Goal: Browse casually: Explore the website without a specific task or goal

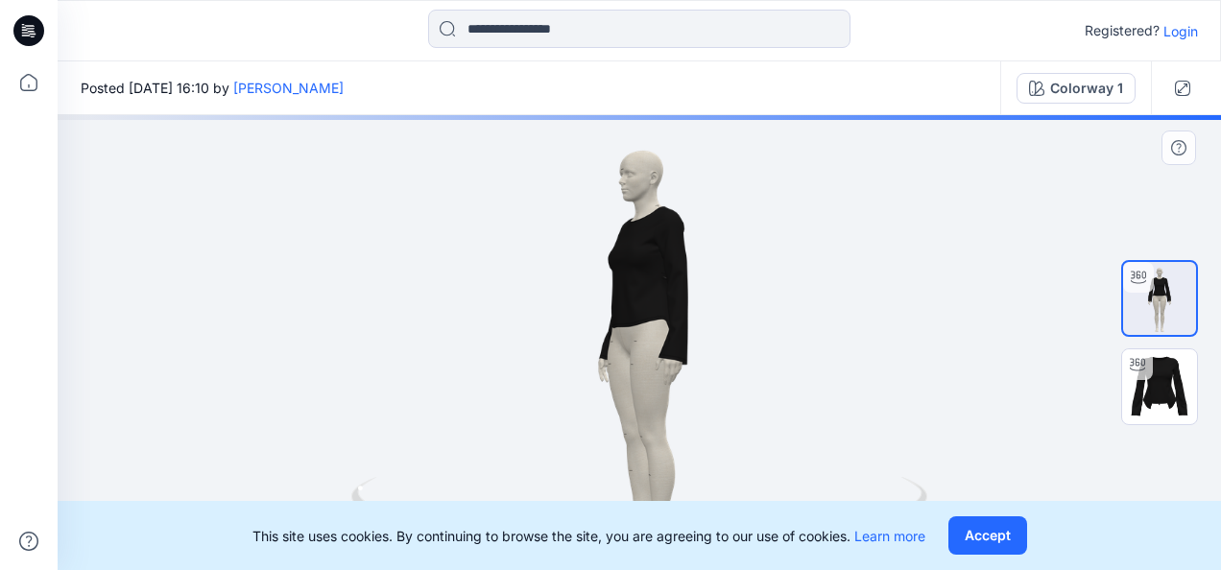
drag, startPoint x: 822, startPoint y: 361, endPoint x: 683, endPoint y: 374, distance: 138.9
click at [683, 374] on div at bounding box center [639, 342] width 1163 height 455
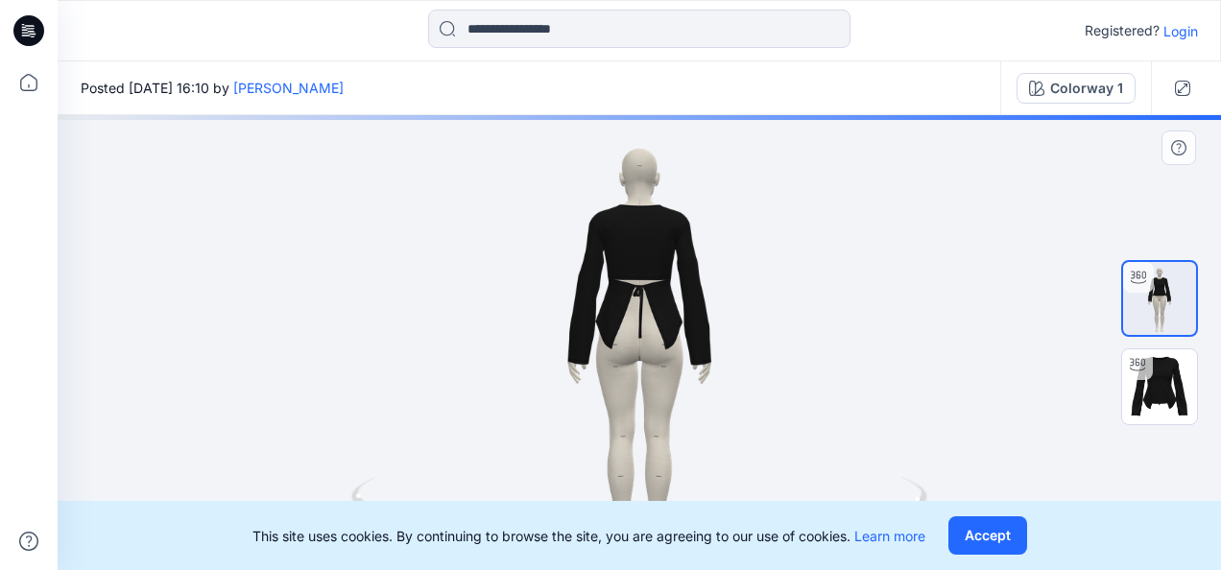
drag, startPoint x: 705, startPoint y: 359, endPoint x: 652, endPoint y: 366, distance: 54.2
click at [655, 364] on div at bounding box center [639, 342] width 1163 height 455
click at [979, 543] on button "Accept" at bounding box center [987, 535] width 79 height 38
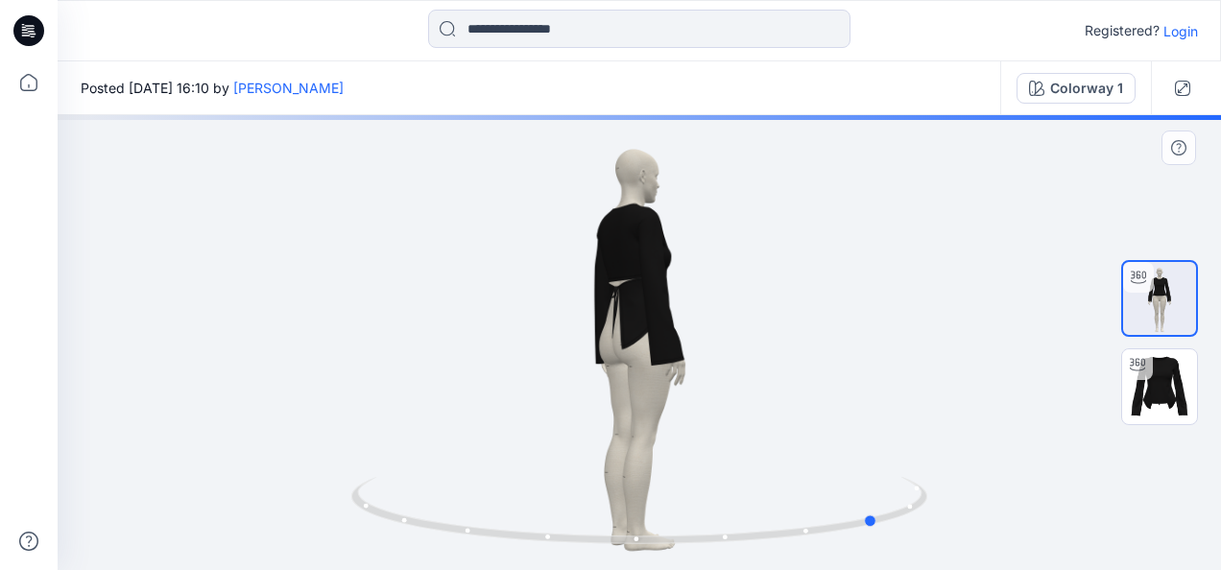
drag, startPoint x: 881, startPoint y: 430, endPoint x: 756, endPoint y: 422, distance: 125.0
click at [756, 422] on div at bounding box center [639, 342] width 1163 height 455
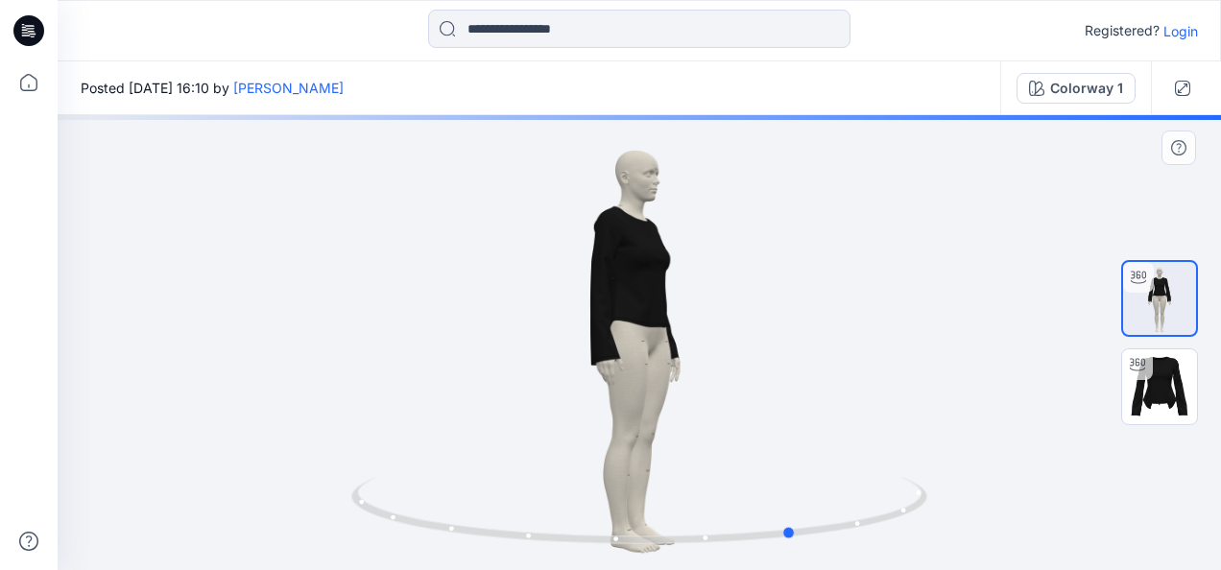
drag, startPoint x: 789, startPoint y: 398, endPoint x: 725, endPoint y: 407, distance: 64.9
click at [726, 405] on div at bounding box center [639, 342] width 1163 height 455
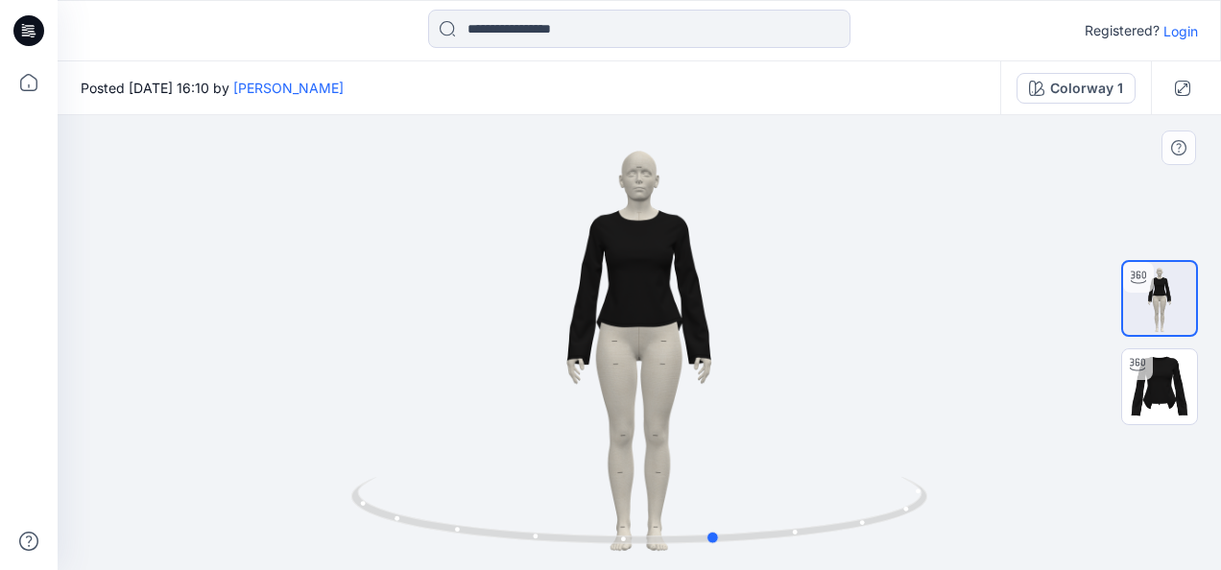
drag, startPoint x: 783, startPoint y: 391, endPoint x: 703, endPoint y: 409, distance: 82.7
click at [703, 409] on div at bounding box center [639, 342] width 1163 height 455
drag, startPoint x: 798, startPoint y: 390, endPoint x: 703, endPoint y: 400, distance: 95.6
click at [699, 398] on div at bounding box center [639, 342] width 1163 height 455
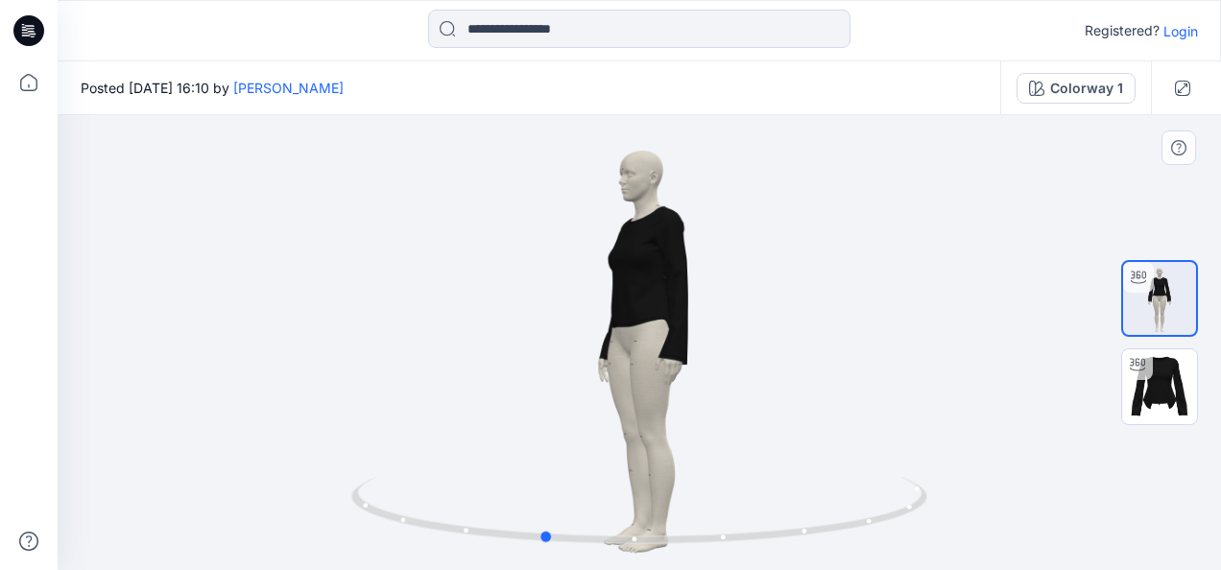
drag, startPoint x: 797, startPoint y: 372, endPoint x: 737, endPoint y: 374, distance: 59.5
click at [737, 373] on div at bounding box center [639, 342] width 1163 height 455
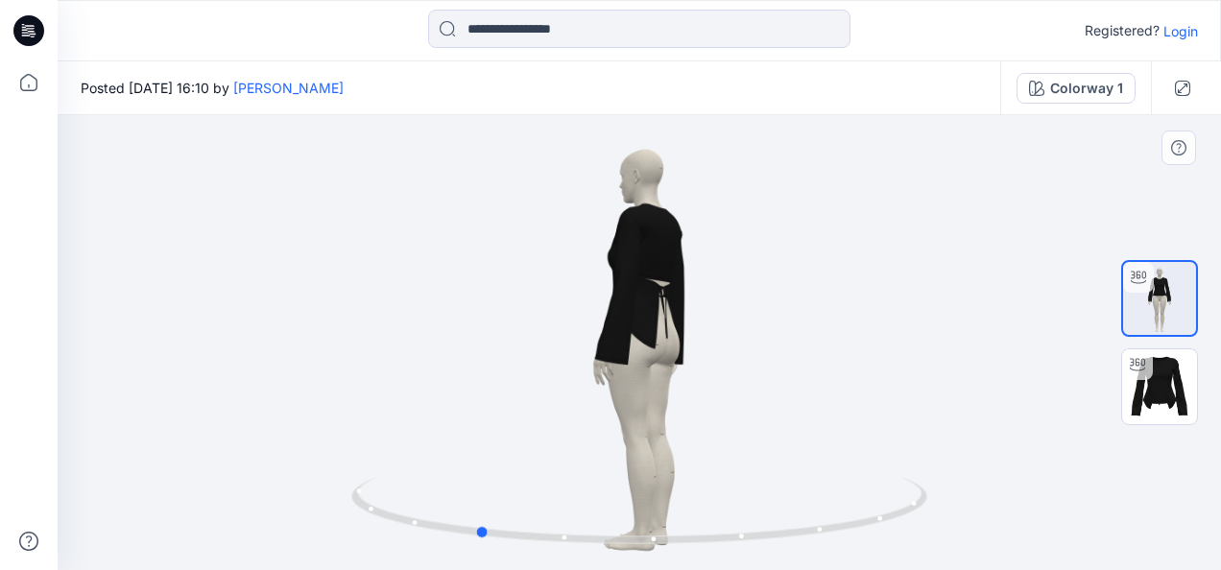
drag, startPoint x: 816, startPoint y: 367, endPoint x: 757, endPoint y: 374, distance: 59.0
click at [757, 373] on div at bounding box center [639, 342] width 1163 height 455
drag, startPoint x: 841, startPoint y: 361, endPoint x: 731, endPoint y: 363, distance: 109.4
click at [731, 363] on div at bounding box center [639, 342] width 1163 height 455
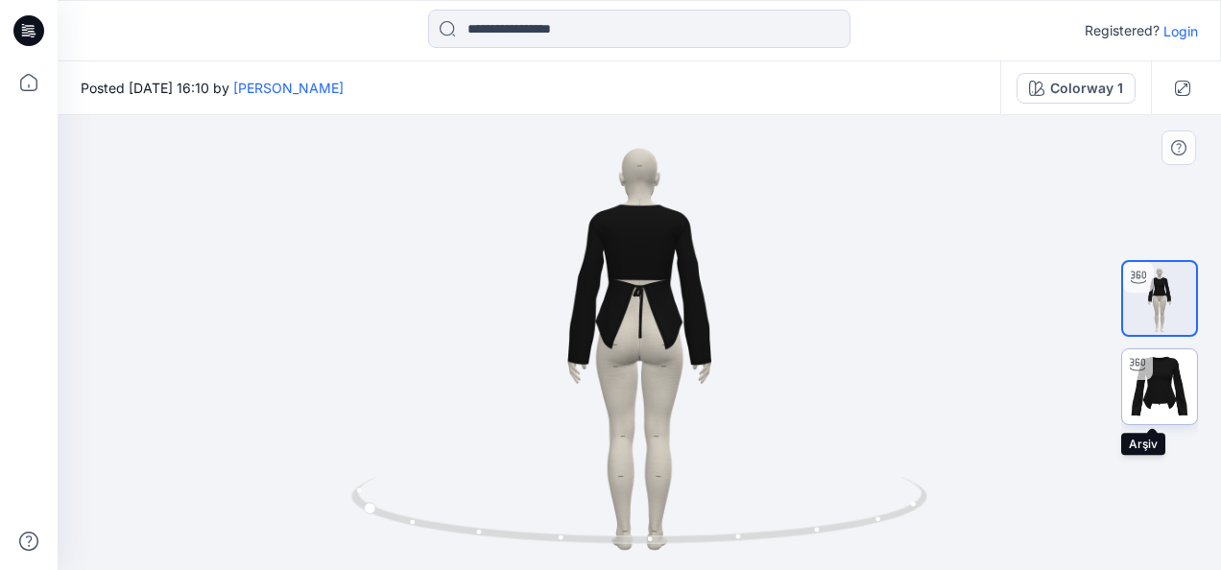
click at [1165, 377] on img at bounding box center [1159, 386] width 75 height 75
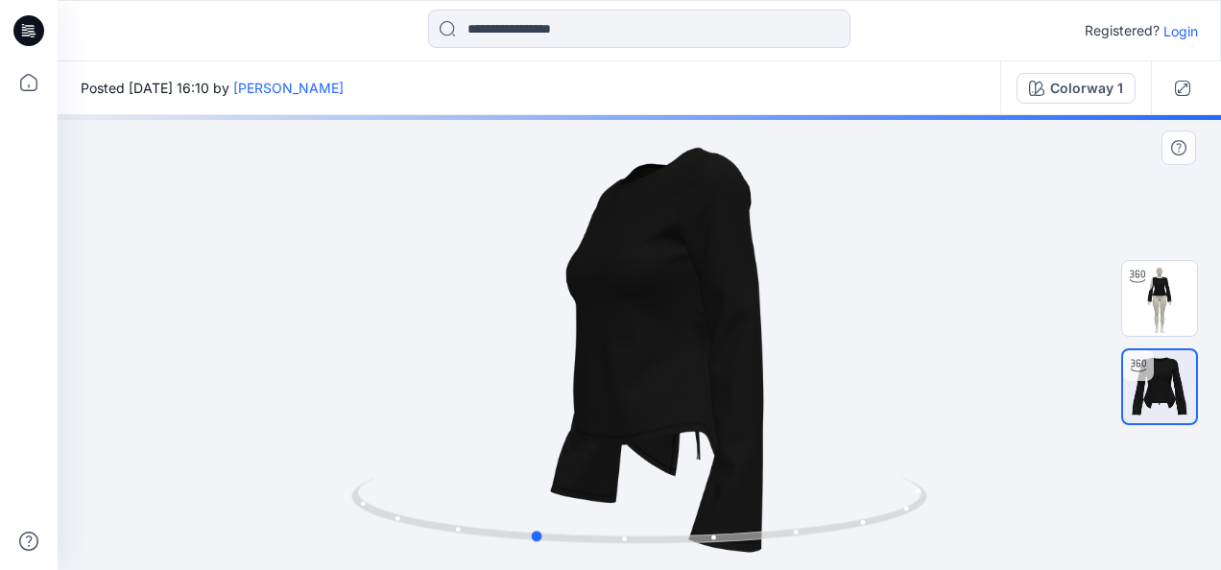
drag, startPoint x: 834, startPoint y: 324, endPoint x: 727, endPoint y: 324, distance: 107.5
click at [727, 324] on div at bounding box center [639, 342] width 1163 height 455
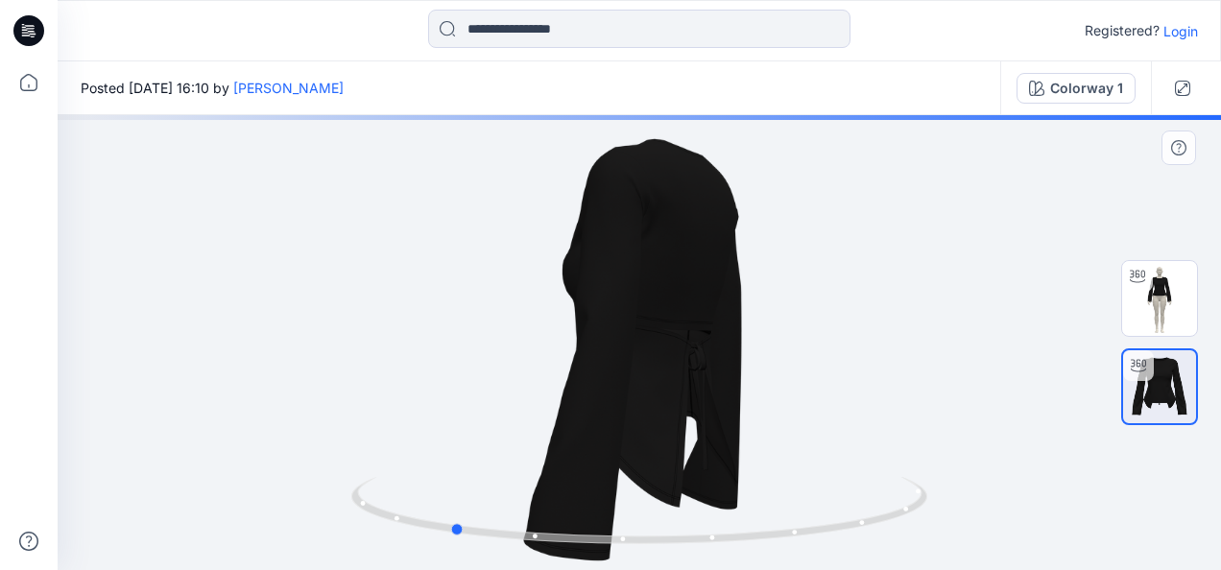
drag, startPoint x: 870, startPoint y: 337, endPoint x: 784, endPoint y: 339, distance: 85.4
click at [784, 338] on div at bounding box center [639, 342] width 1163 height 455
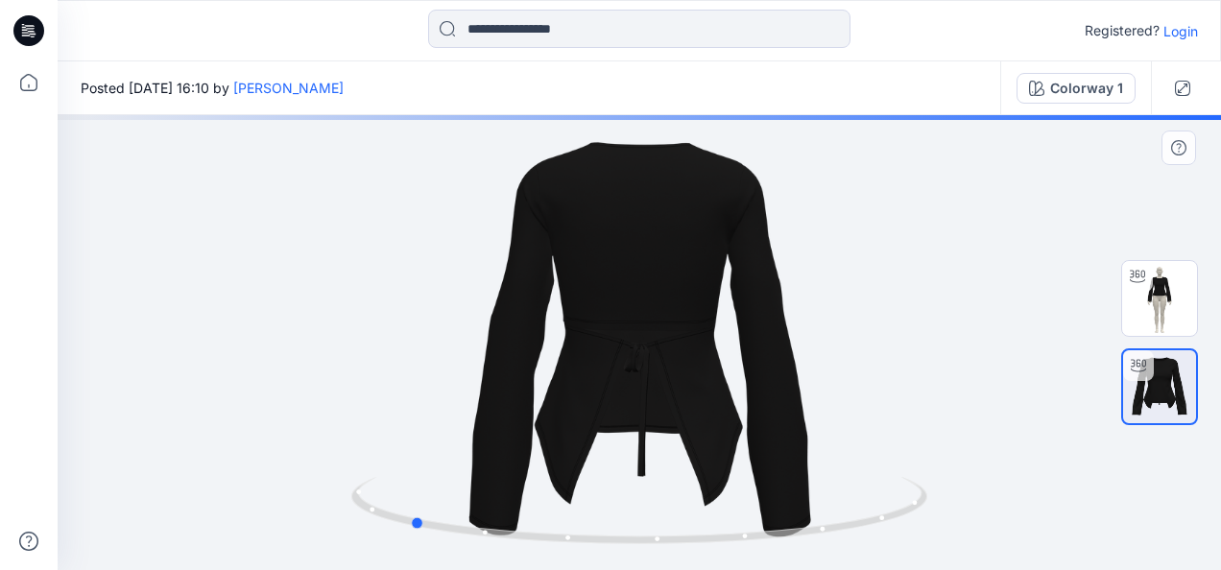
drag, startPoint x: 835, startPoint y: 342, endPoint x: 792, endPoint y: 354, distance: 45.0
click at [792, 351] on div at bounding box center [639, 342] width 1163 height 455
drag, startPoint x: 843, startPoint y: 351, endPoint x: 805, endPoint y: 362, distance: 38.9
click at [805, 361] on div at bounding box center [639, 342] width 1163 height 455
drag, startPoint x: 857, startPoint y: 361, endPoint x: 812, endPoint y: 370, distance: 46.1
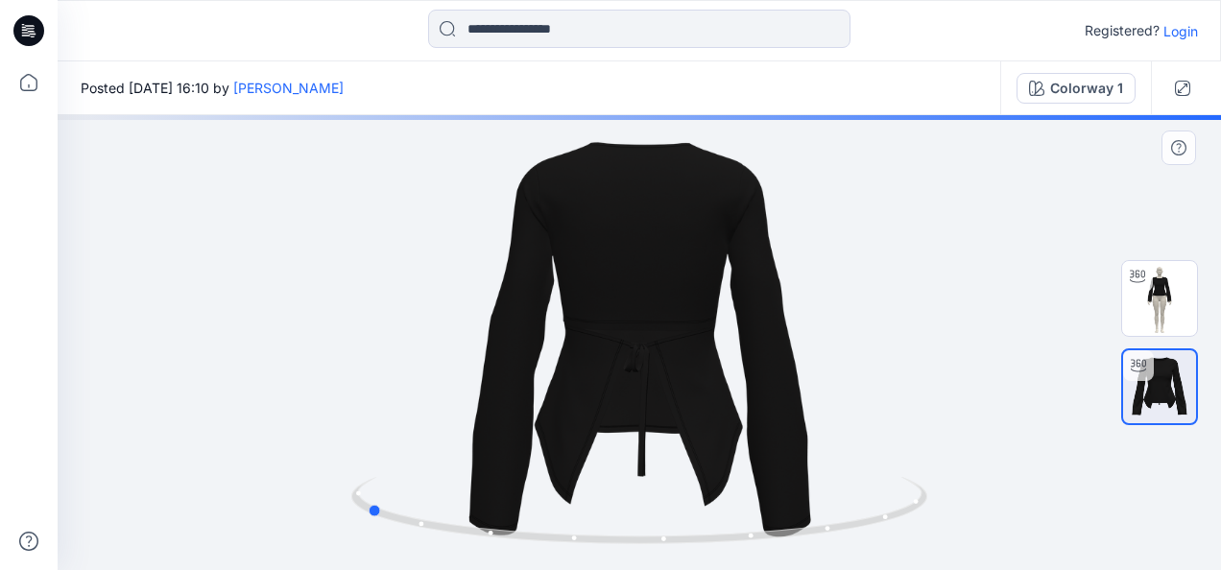
click at [812, 370] on div at bounding box center [639, 342] width 1163 height 455
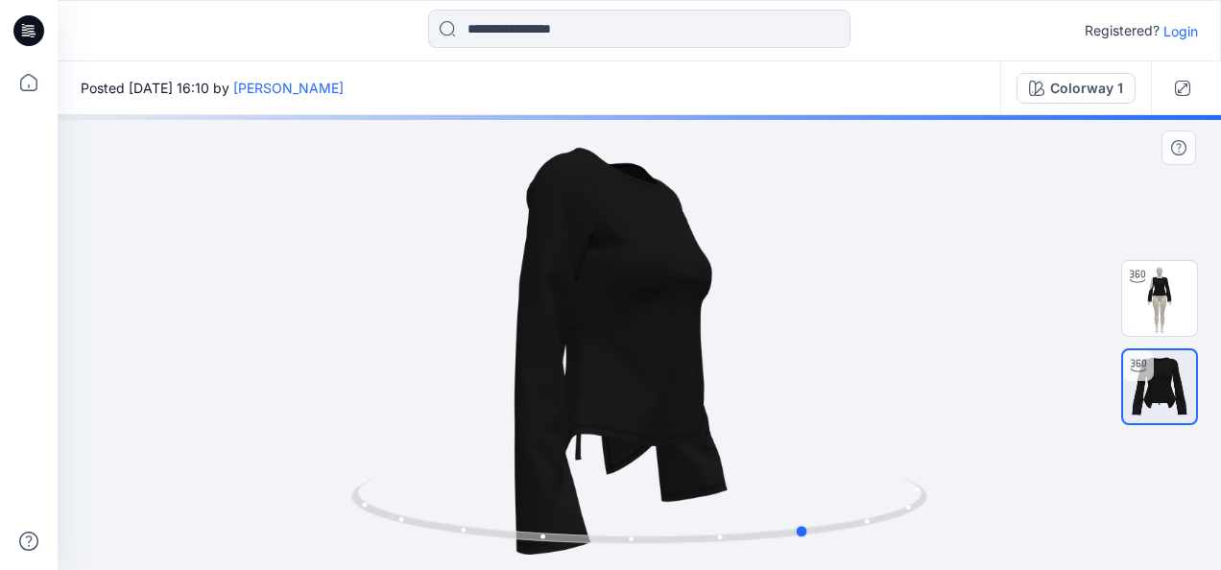
drag, startPoint x: 875, startPoint y: 362, endPoint x: 785, endPoint y: 367, distance: 90.3
click at [785, 367] on div at bounding box center [639, 342] width 1163 height 455
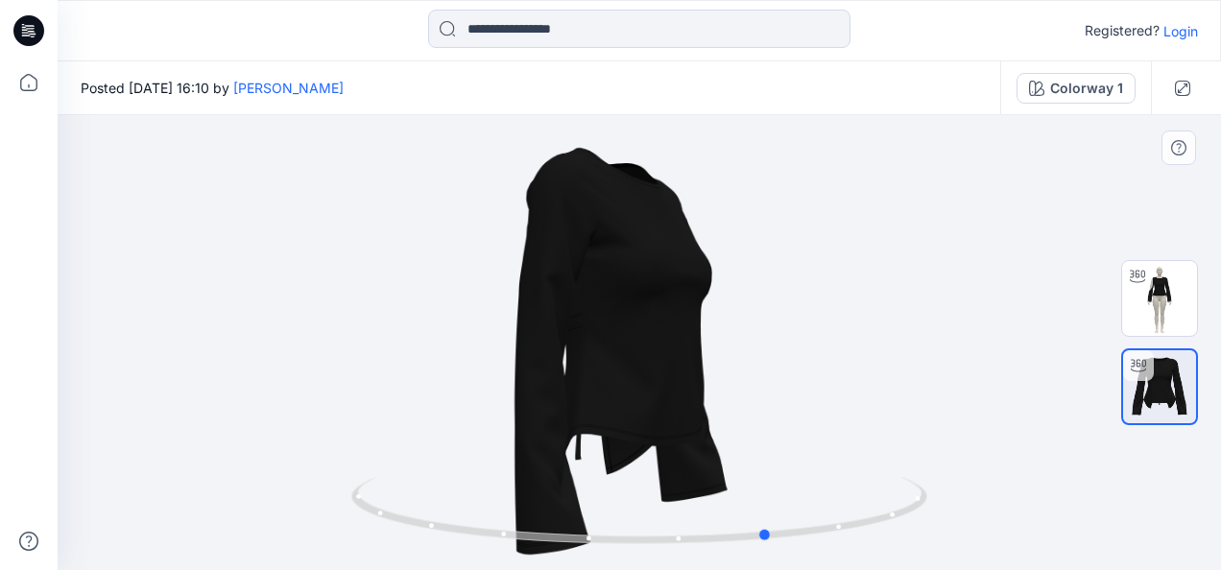
drag, startPoint x: 843, startPoint y: 369, endPoint x: 804, endPoint y: 372, distance: 38.6
click at [806, 372] on div at bounding box center [639, 342] width 1163 height 455
drag, startPoint x: 825, startPoint y: 359, endPoint x: 710, endPoint y: 351, distance: 115.4
click at [710, 351] on div at bounding box center [639, 342] width 1163 height 455
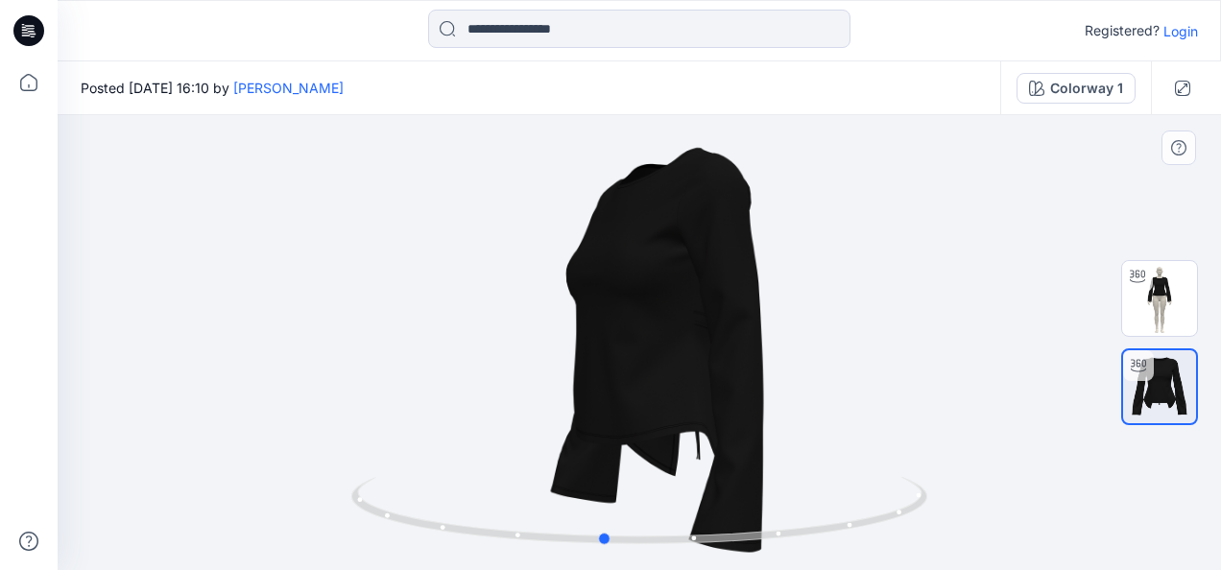
drag, startPoint x: 754, startPoint y: 357, endPoint x: 701, endPoint y: 353, distance: 53.9
click at [701, 353] on div at bounding box center [639, 342] width 1163 height 455
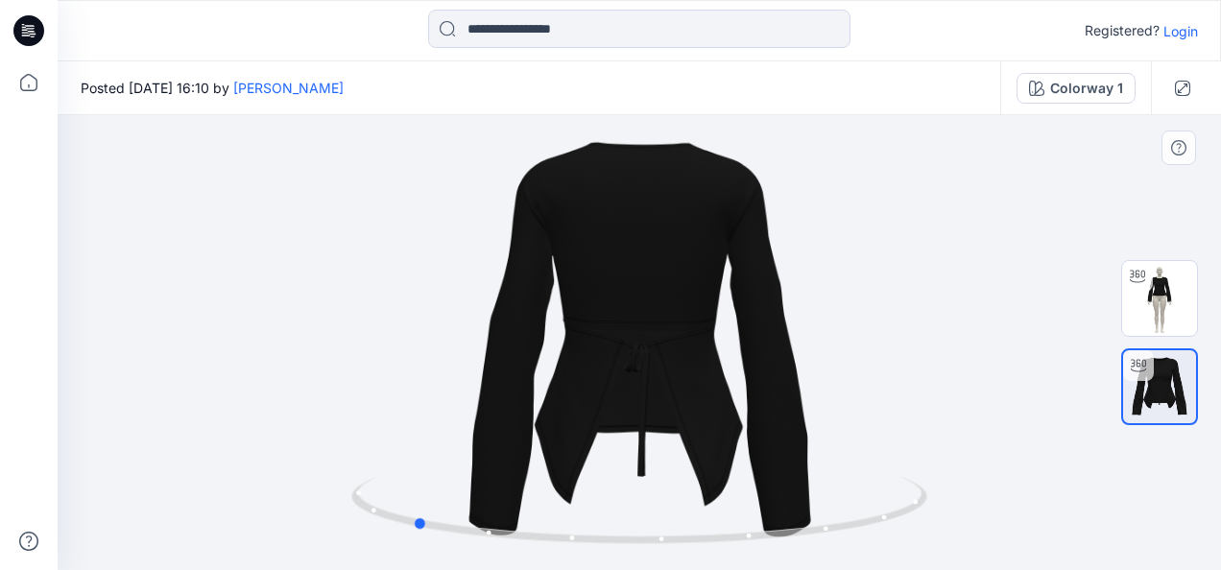
drag, startPoint x: 802, startPoint y: 355, endPoint x: 670, endPoint y: 347, distance: 132.7
click at [670, 346] on div at bounding box center [639, 342] width 1163 height 455
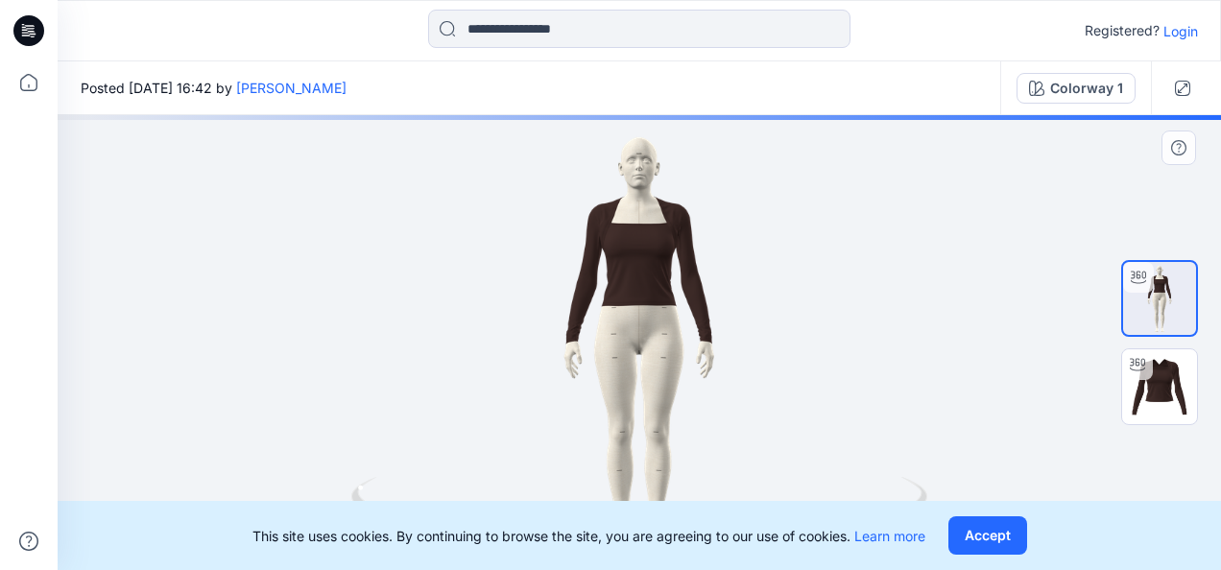
click at [983, 545] on button "Accept" at bounding box center [987, 535] width 79 height 38
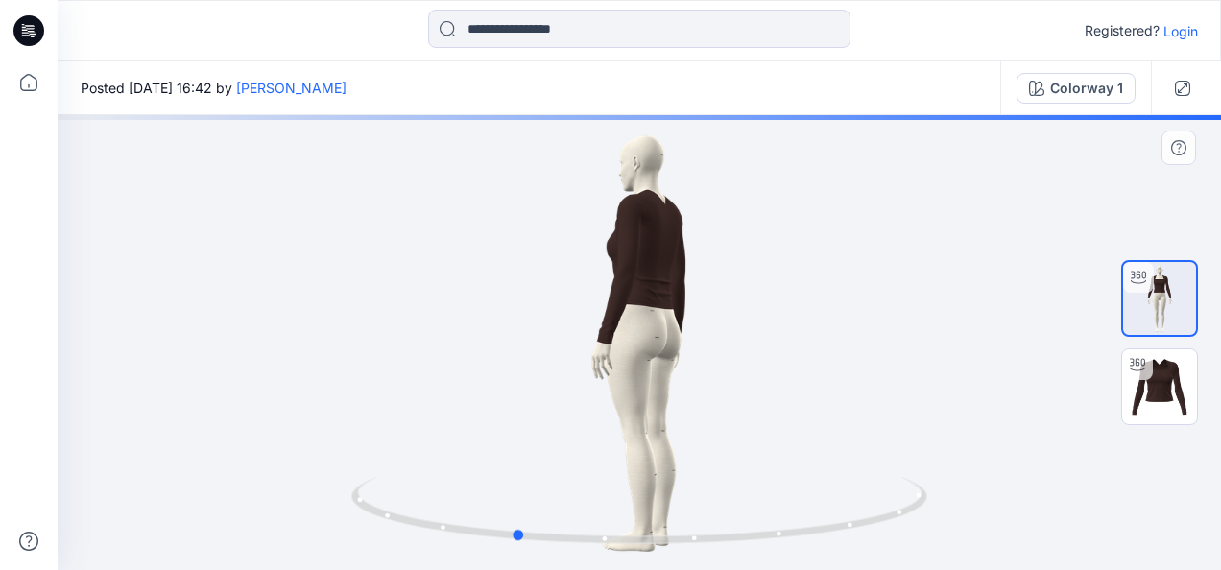
drag, startPoint x: 870, startPoint y: 417, endPoint x: 729, endPoint y: 427, distance: 140.5
click at [729, 424] on div at bounding box center [639, 342] width 1163 height 455
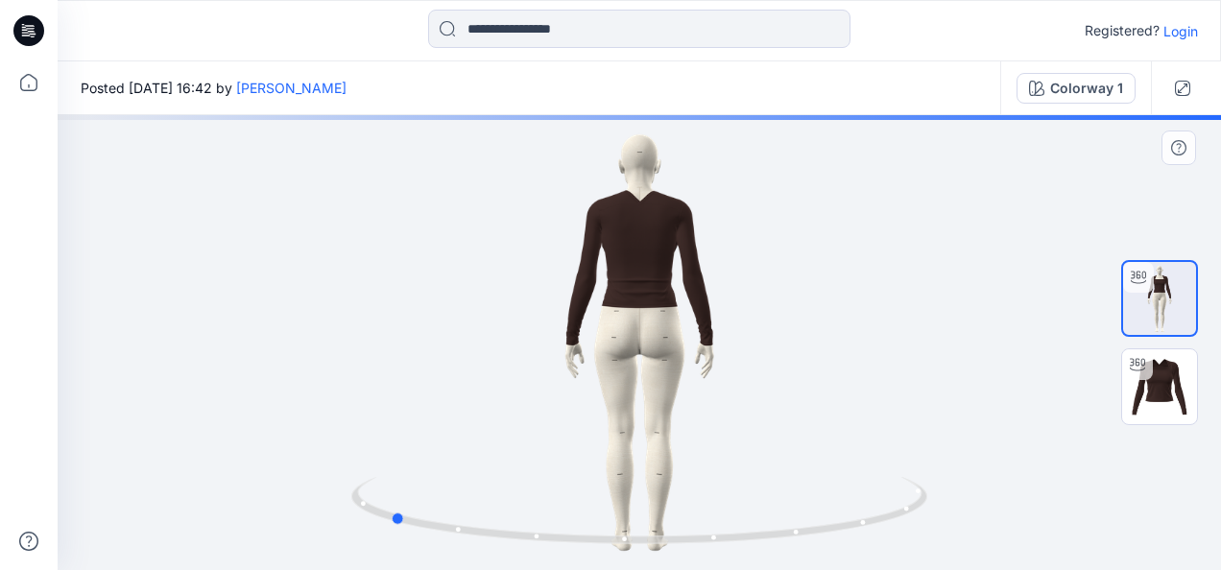
drag, startPoint x: 797, startPoint y: 405, endPoint x: 695, endPoint y: 434, distance: 105.7
click at [687, 418] on div at bounding box center [639, 342] width 1163 height 455
drag, startPoint x: 790, startPoint y: 419, endPoint x: 649, endPoint y: 419, distance: 141.1
click at [649, 419] on div at bounding box center [639, 342] width 1163 height 455
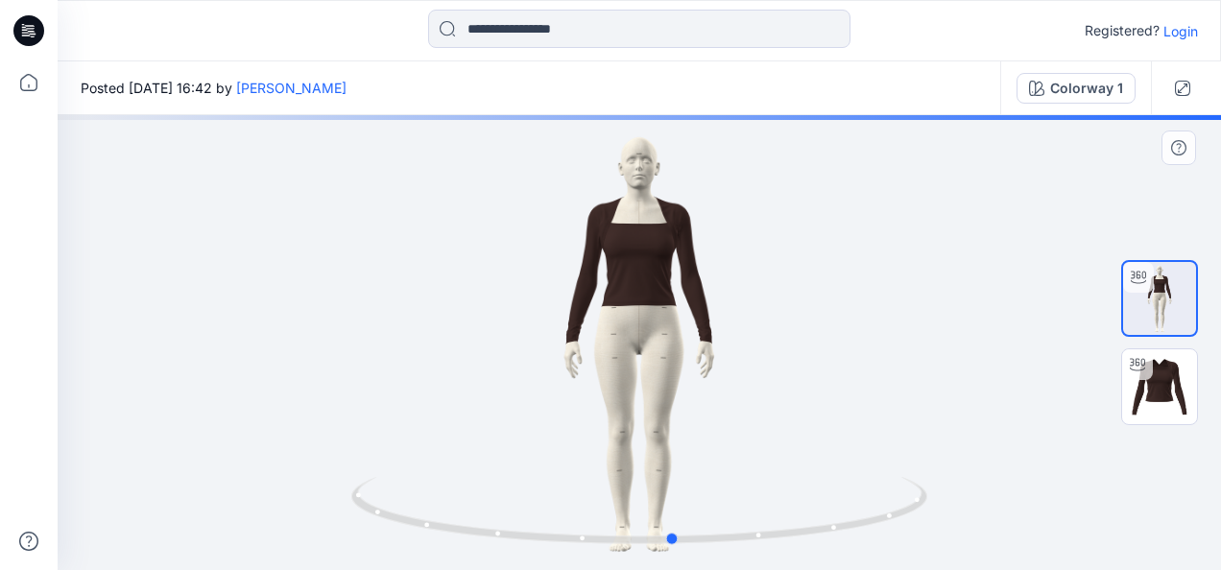
drag, startPoint x: 764, startPoint y: 405, endPoint x: 592, endPoint y: 412, distance: 171.9
click at [592, 412] on div at bounding box center [639, 342] width 1163 height 455
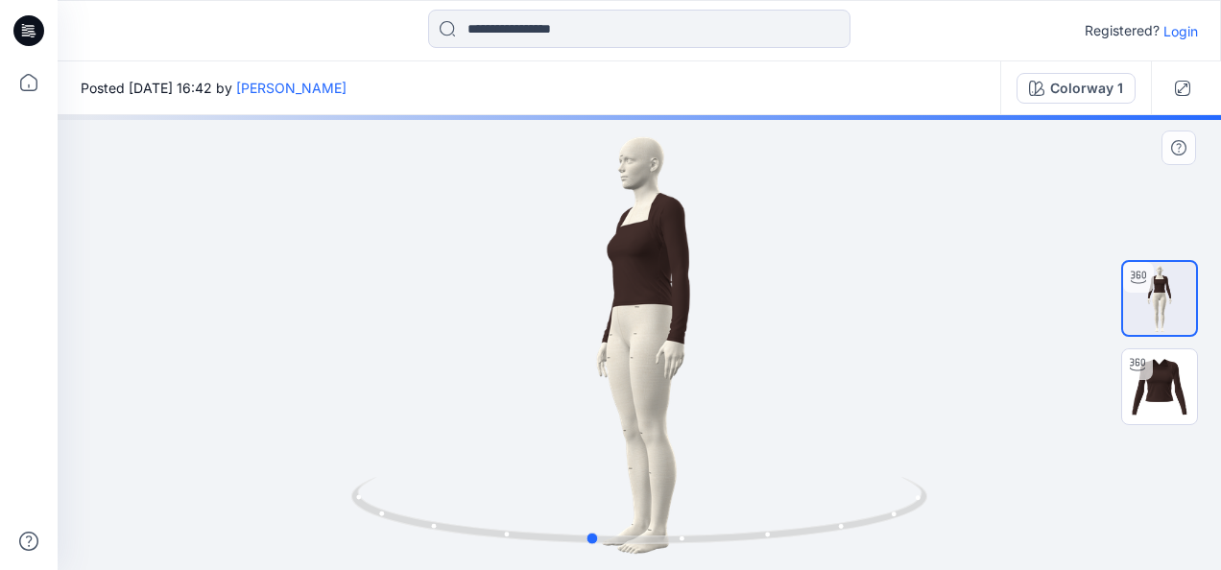
drag, startPoint x: 775, startPoint y: 418, endPoint x: 699, endPoint y: 428, distance: 77.4
click at [699, 427] on div at bounding box center [639, 342] width 1163 height 455
drag, startPoint x: 772, startPoint y: 432, endPoint x: 720, endPoint y: 439, distance: 52.3
click at [720, 439] on div at bounding box center [639, 342] width 1163 height 455
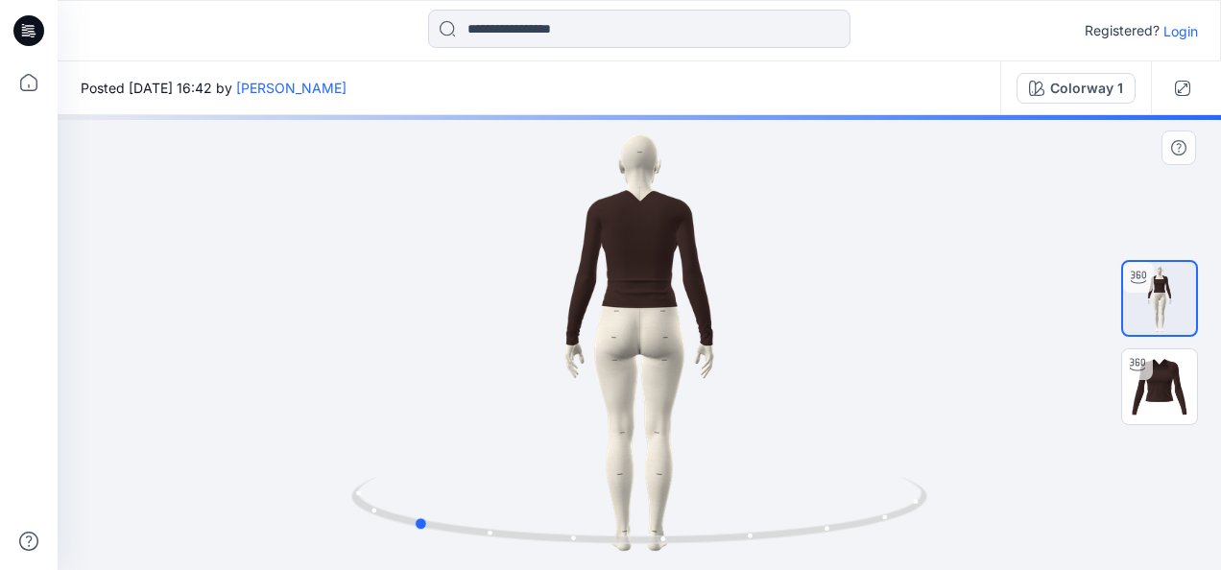
drag, startPoint x: 836, startPoint y: 428, endPoint x: 755, endPoint y: 437, distance: 81.1
click at [754, 435] on div at bounding box center [639, 342] width 1163 height 455
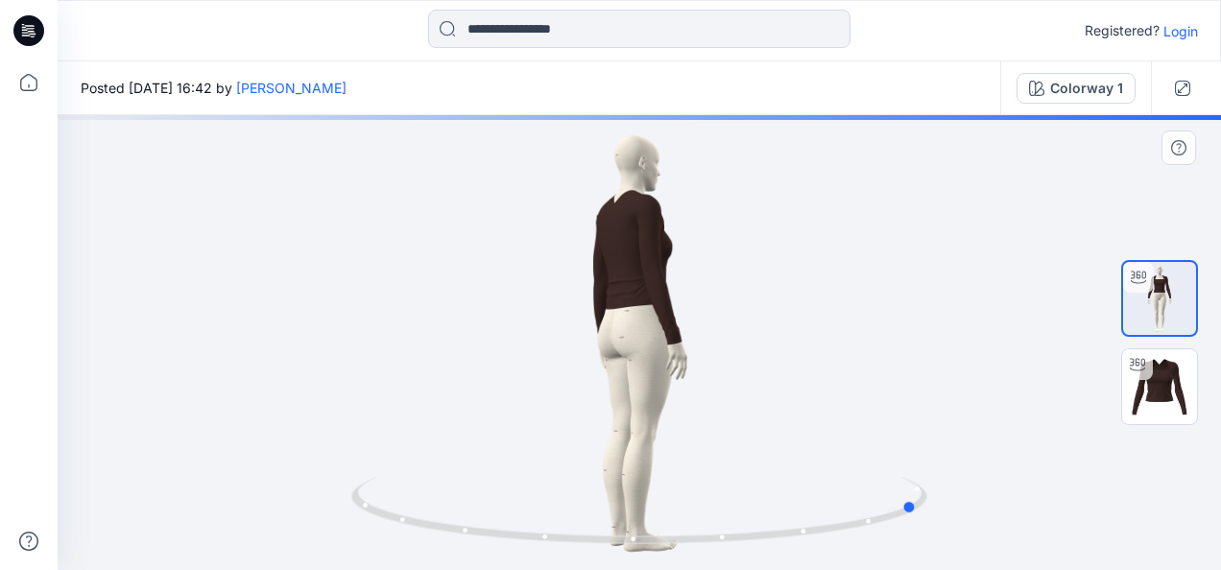
drag, startPoint x: 818, startPoint y: 424, endPoint x: 748, endPoint y: 430, distance: 70.3
click at [748, 428] on div at bounding box center [639, 342] width 1163 height 455
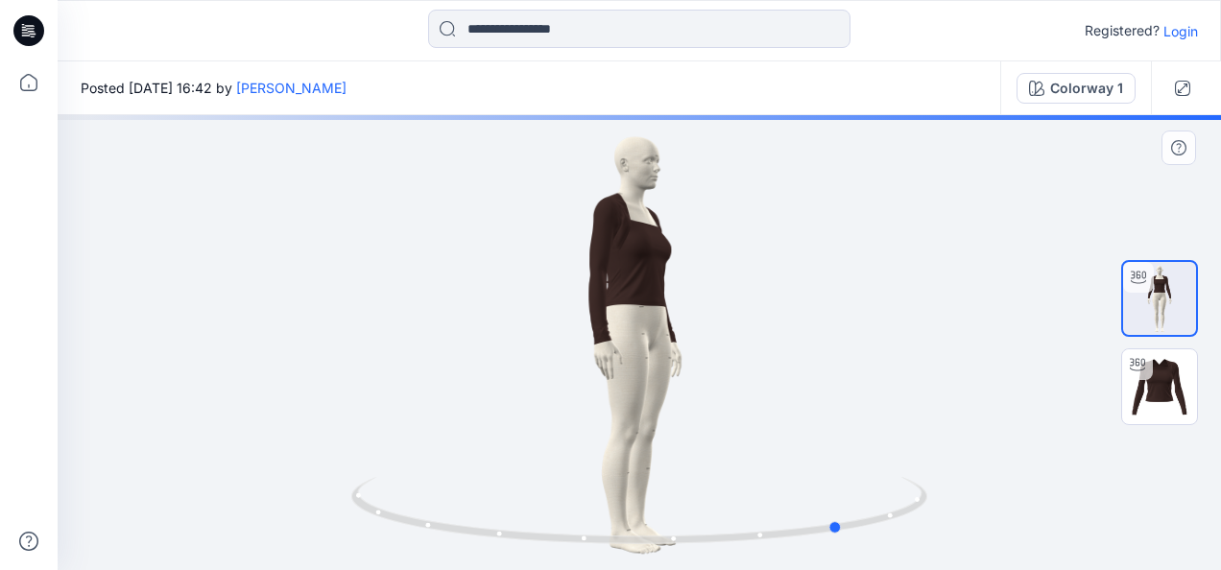
drag, startPoint x: 812, startPoint y: 424, endPoint x: 735, endPoint y: 431, distance: 77.1
click at [735, 431] on div at bounding box center [639, 342] width 1163 height 455
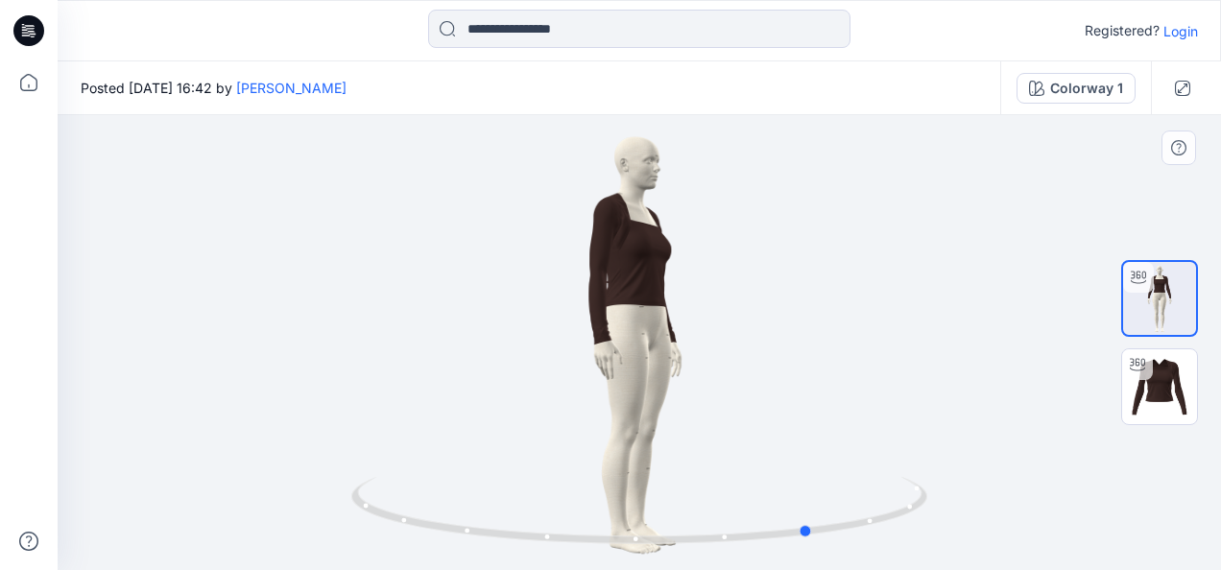
drag, startPoint x: 775, startPoint y: 422, endPoint x: 728, endPoint y: 432, distance: 48.0
click at [728, 430] on div at bounding box center [639, 342] width 1163 height 455
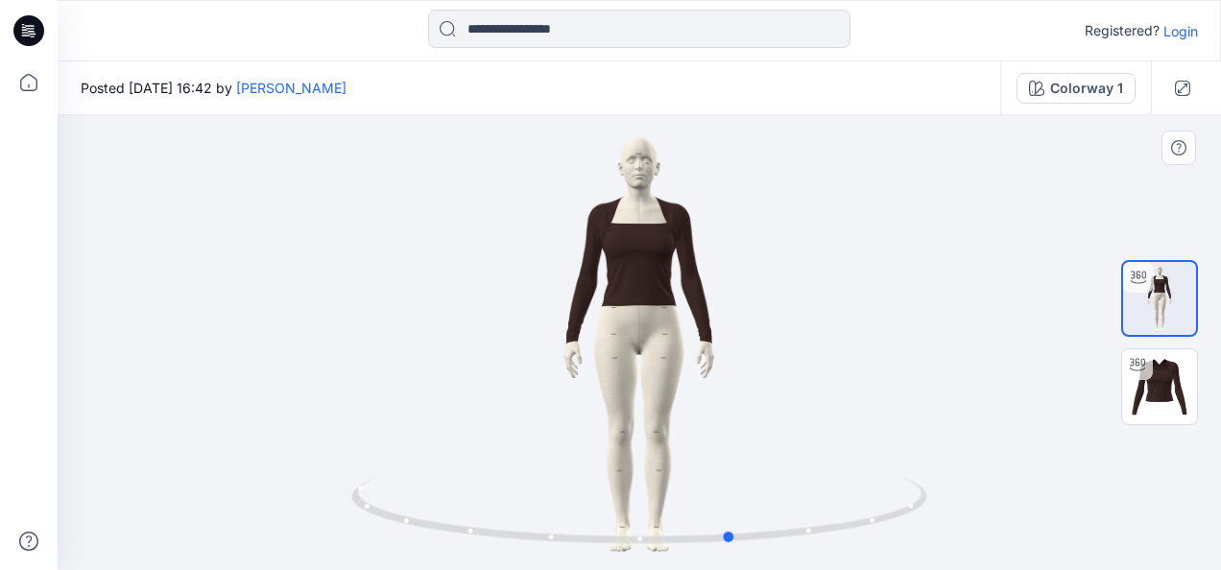
drag, startPoint x: 785, startPoint y: 420, endPoint x: 701, endPoint y: 424, distance: 84.5
click at [701, 424] on div at bounding box center [639, 342] width 1163 height 455
click at [707, 326] on div at bounding box center [639, 342] width 1163 height 455
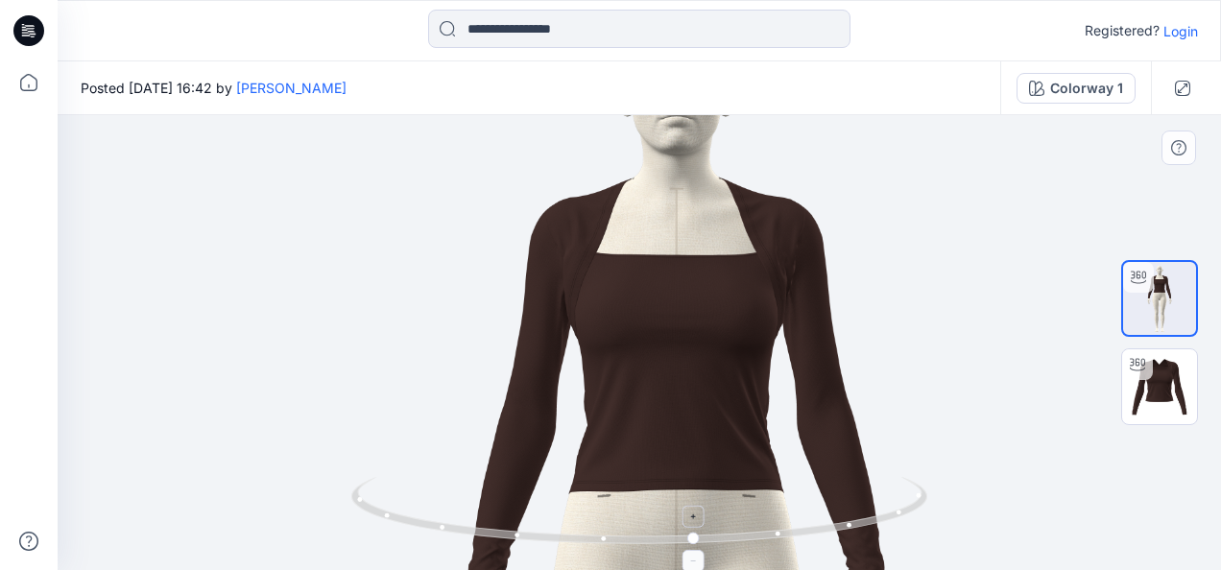
drag, startPoint x: 764, startPoint y: 231, endPoint x: 801, endPoint y: 487, distance: 258.0
click at [801, 487] on div at bounding box center [639, 342] width 1163 height 455
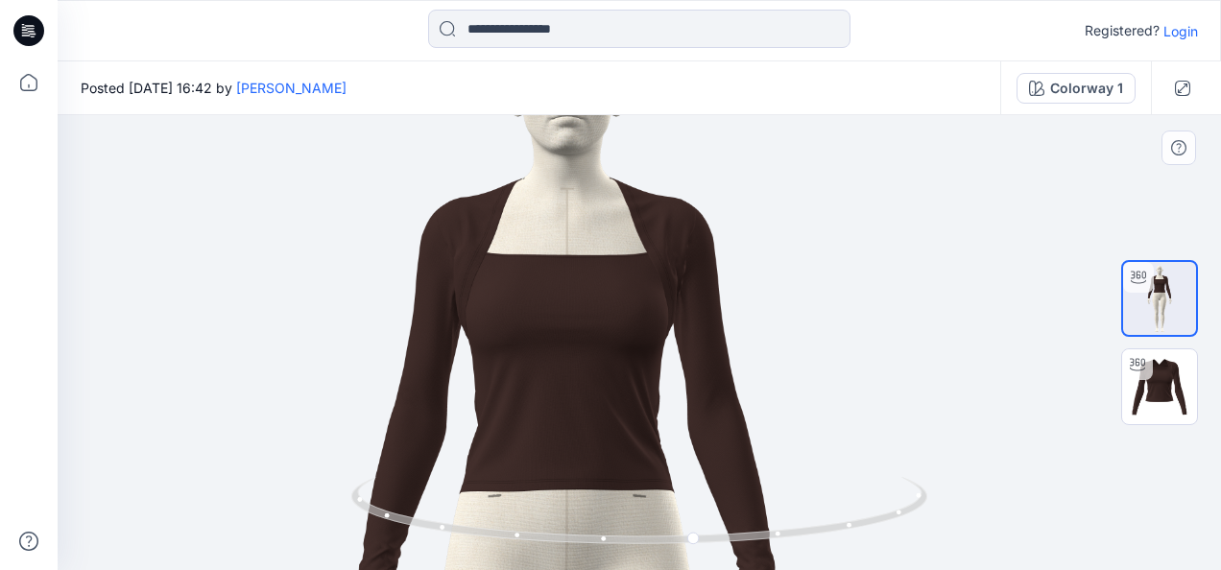
drag, startPoint x: 835, startPoint y: 357, endPoint x: 702, endPoint y: 357, distance: 133.4
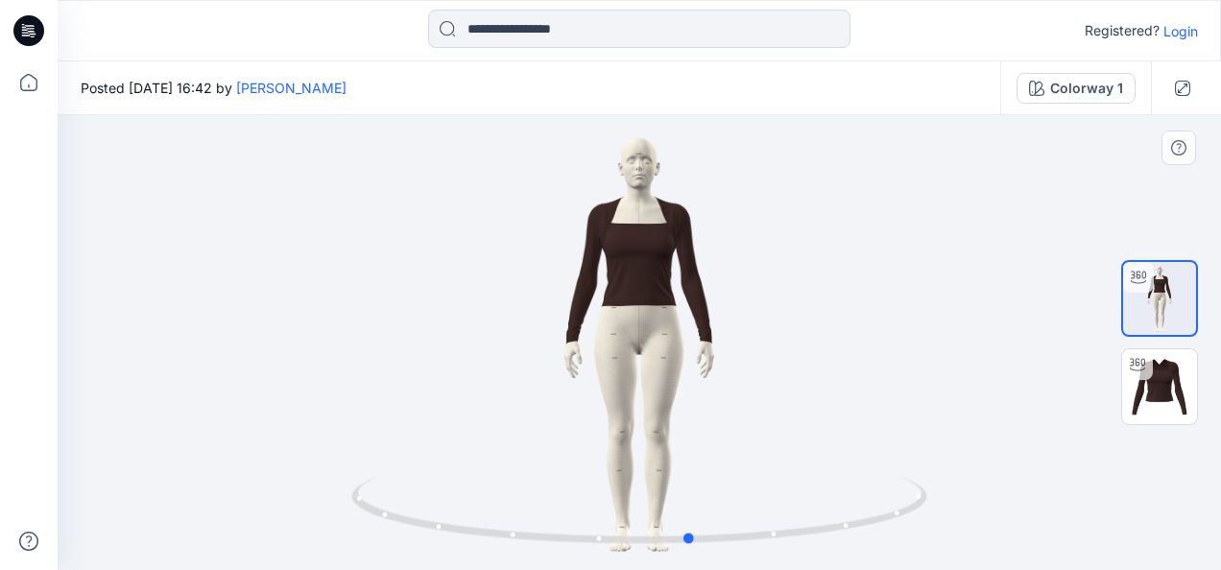
drag, startPoint x: 1016, startPoint y: 376, endPoint x: 856, endPoint y: 403, distance: 162.5
click at [856, 403] on div at bounding box center [639, 342] width 1163 height 455
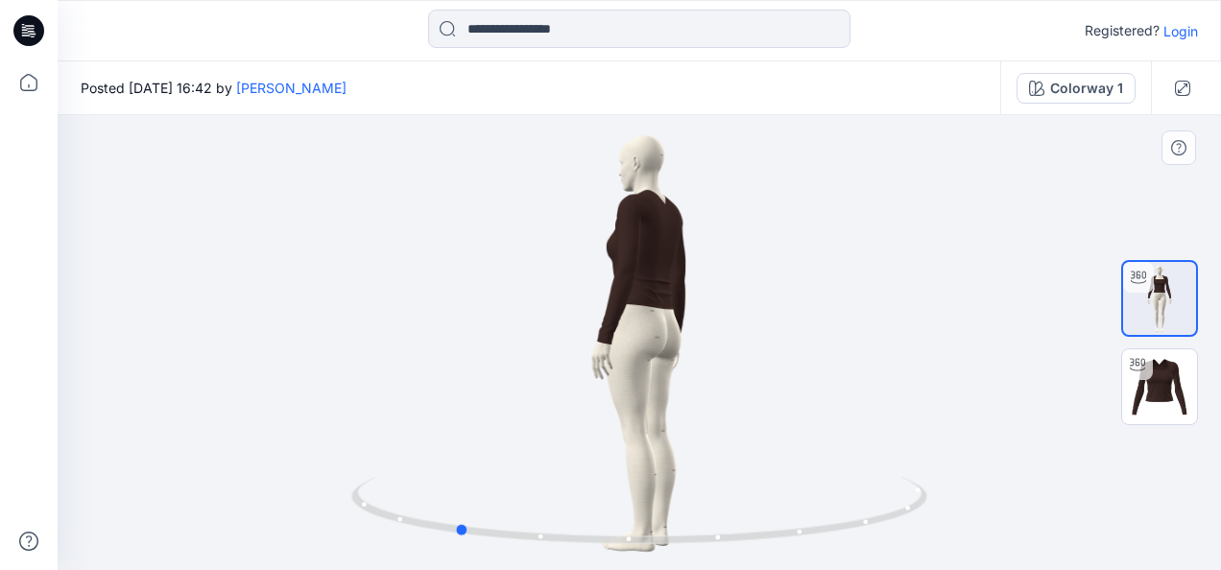
drag, startPoint x: 896, startPoint y: 354, endPoint x: 810, endPoint y: 361, distance: 86.6
click at [810, 359] on div at bounding box center [639, 342] width 1163 height 455
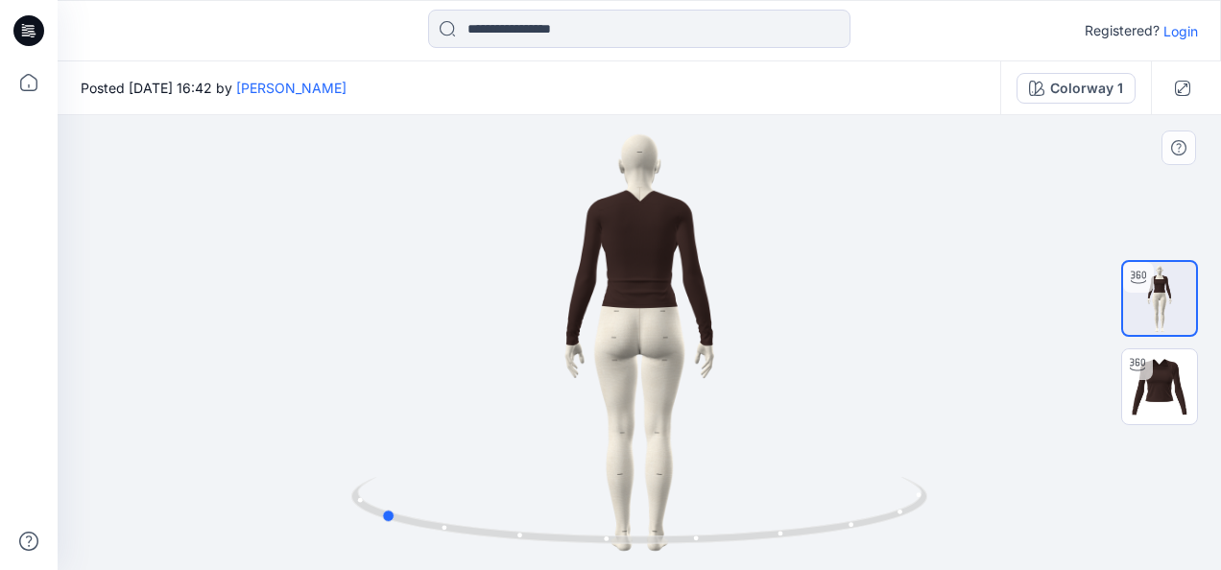
drag, startPoint x: 798, startPoint y: 436, endPoint x: 786, endPoint y: 439, distance: 12.8
click at [786, 438] on div at bounding box center [639, 342] width 1163 height 455
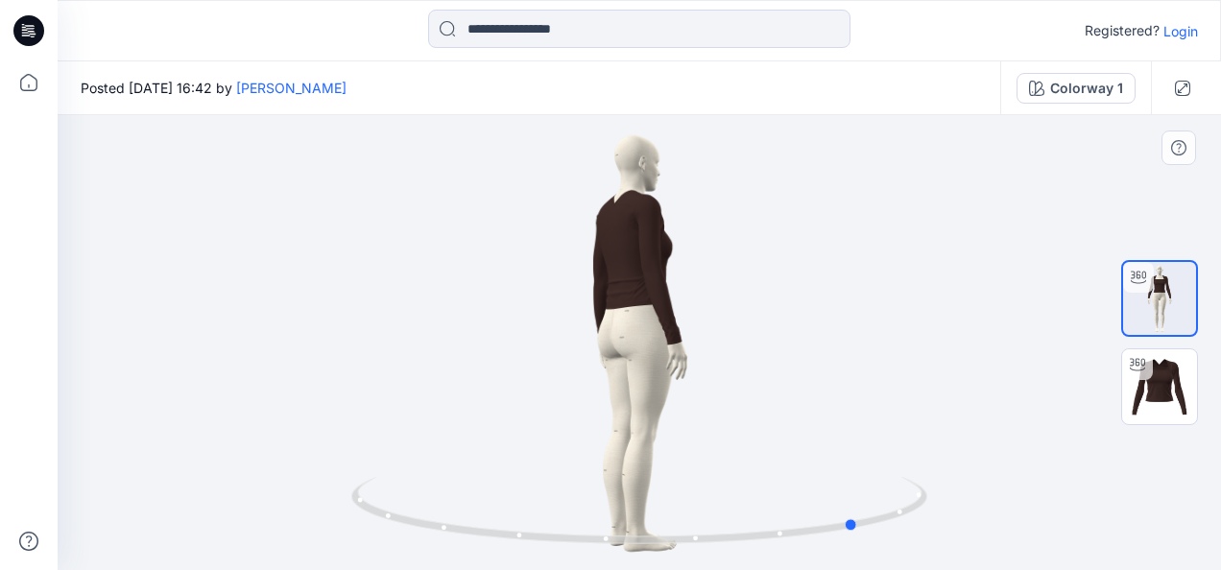
drag, startPoint x: 759, startPoint y: 393, endPoint x: 663, endPoint y: 388, distance: 96.1
click at [663, 388] on div at bounding box center [639, 342] width 1163 height 455
drag, startPoint x: 758, startPoint y: 369, endPoint x: 624, endPoint y: 383, distance: 135.1
click at [624, 383] on div at bounding box center [639, 342] width 1163 height 455
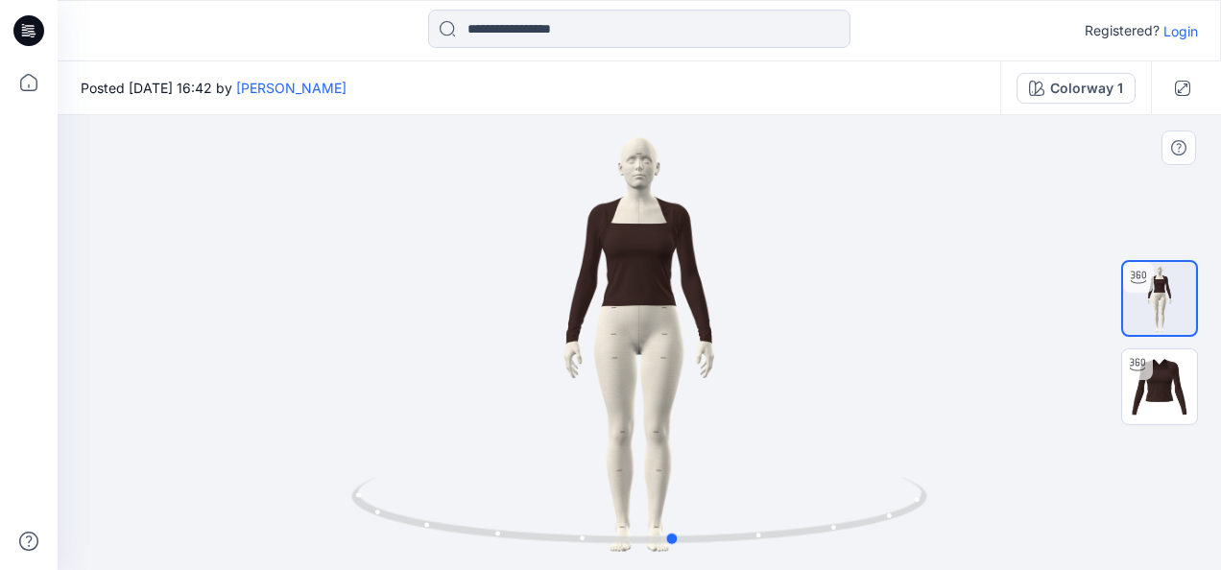
drag, startPoint x: 769, startPoint y: 371, endPoint x: 639, endPoint y: 380, distance: 129.9
click at [639, 378] on div at bounding box center [639, 342] width 1163 height 455
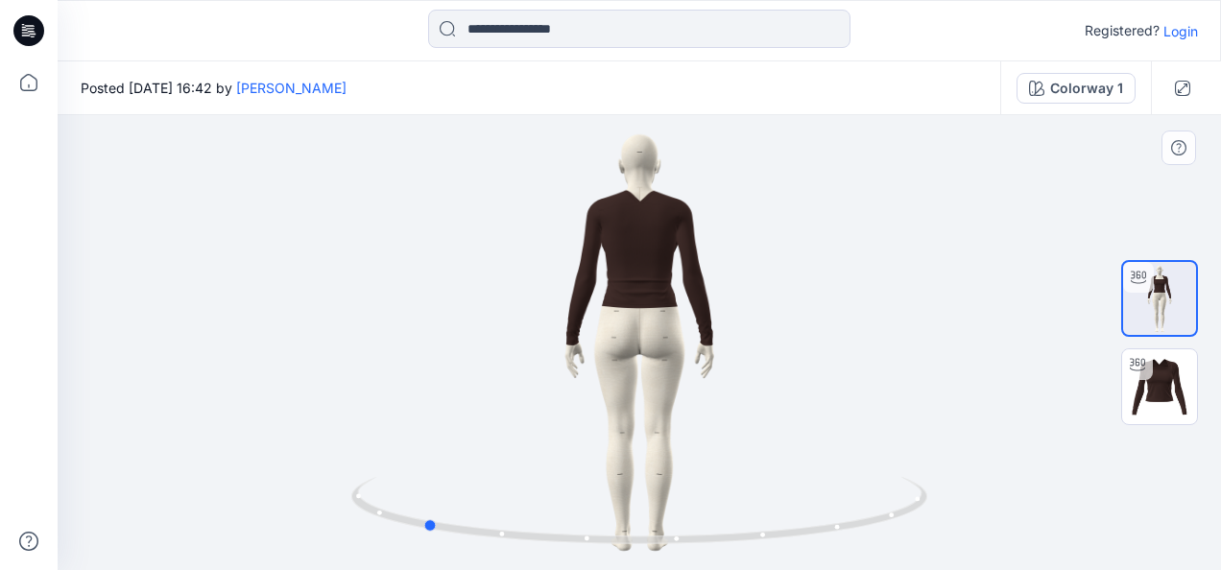
drag, startPoint x: 783, startPoint y: 383, endPoint x: 612, endPoint y: 393, distance: 171.2
click at [612, 393] on div at bounding box center [639, 342] width 1163 height 455
drag, startPoint x: 738, startPoint y: 322, endPoint x: 666, endPoint y: 317, distance: 72.2
click at [666, 317] on div at bounding box center [639, 342] width 1163 height 455
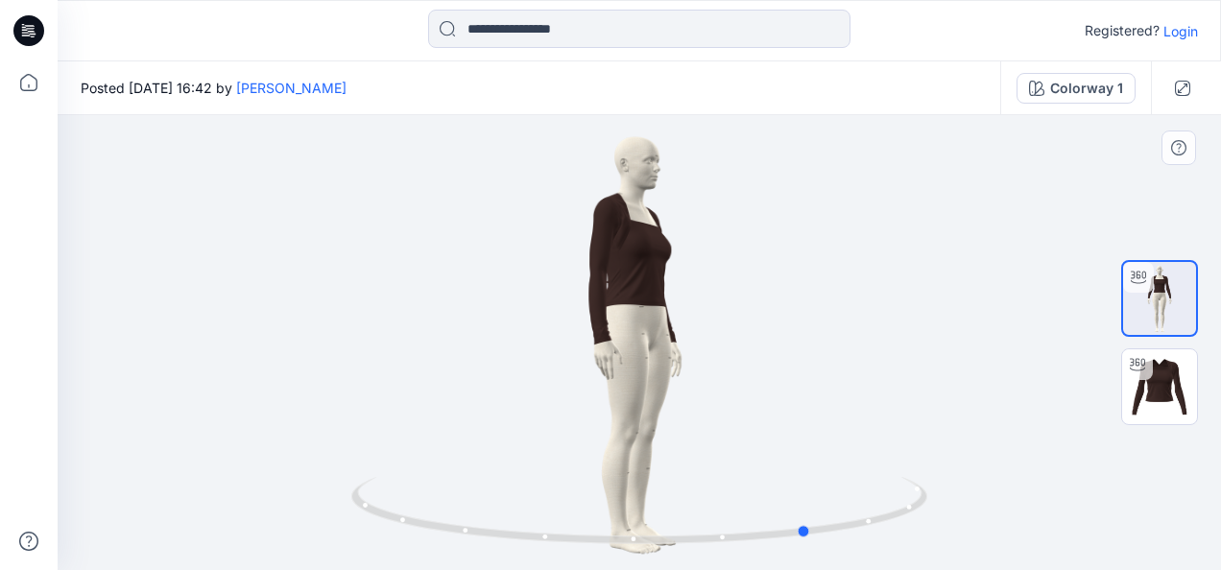
drag, startPoint x: 760, startPoint y: 298, endPoint x: 660, endPoint y: 309, distance: 100.4
click at [660, 307] on div at bounding box center [639, 342] width 1163 height 455
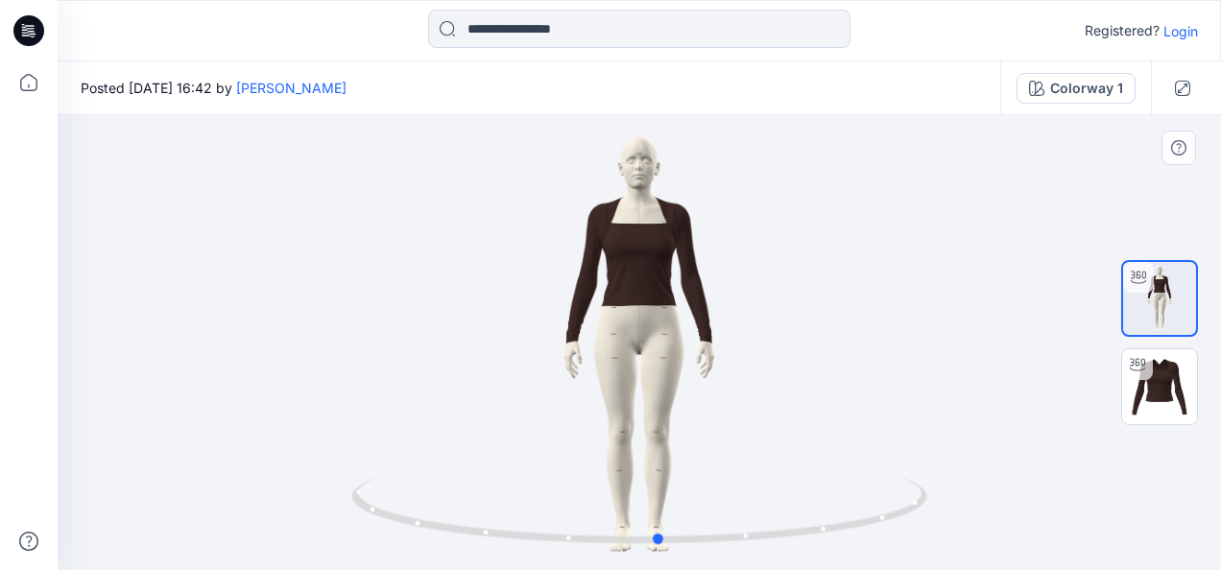
drag, startPoint x: 779, startPoint y: 269, endPoint x: 633, endPoint y: 263, distance: 146.0
click at [632, 261] on div at bounding box center [639, 342] width 1163 height 455
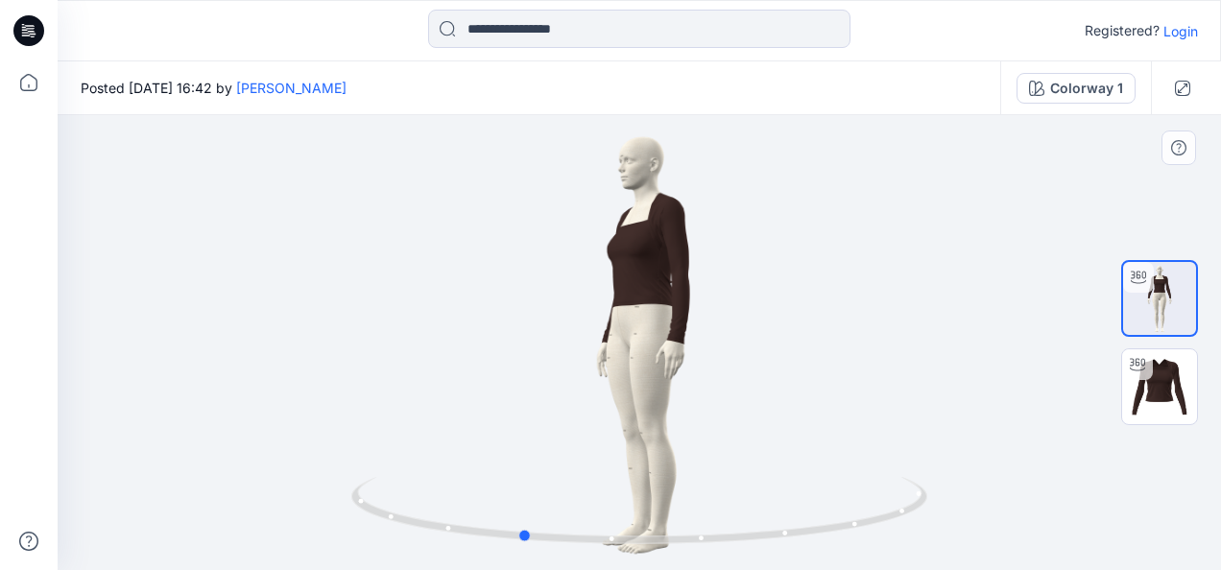
drag, startPoint x: 741, startPoint y: 275, endPoint x: 647, endPoint y: 271, distance: 94.2
click at [647, 271] on div at bounding box center [639, 342] width 1163 height 455
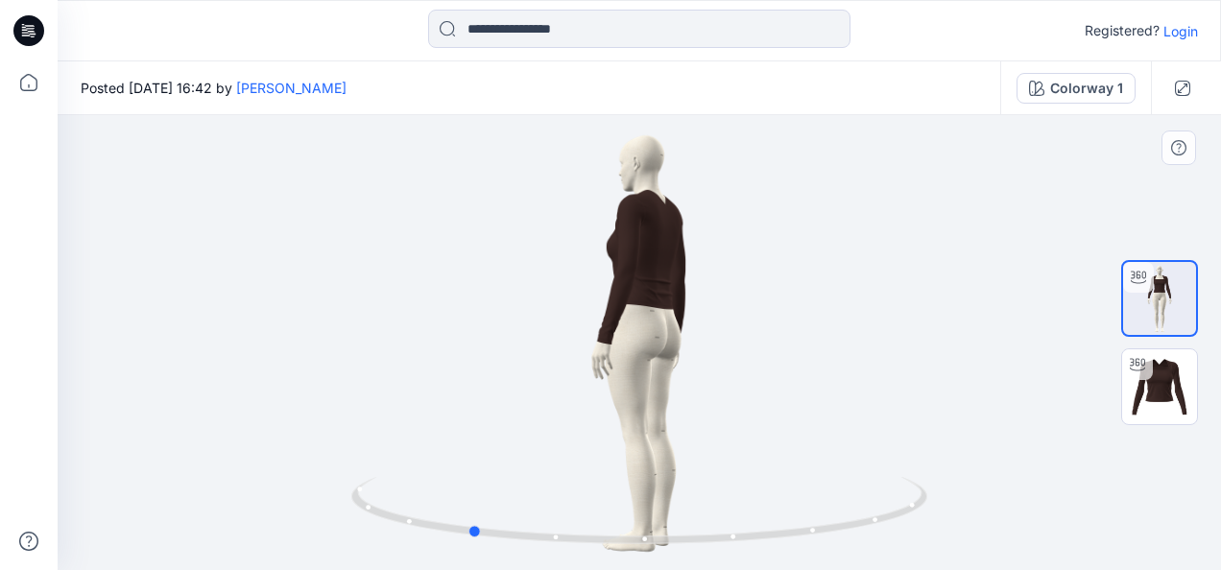
drag, startPoint x: 706, startPoint y: 383, endPoint x: 660, endPoint y: 381, distance: 46.1
click at [660, 381] on div at bounding box center [639, 342] width 1163 height 455
drag, startPoint x: 727, startPoint y: 347, endPoint x: 575, endPoint y: 346, distance: 151.6
click at [575, 346] on div at bounding box center [639, 342] width 1163 height 455
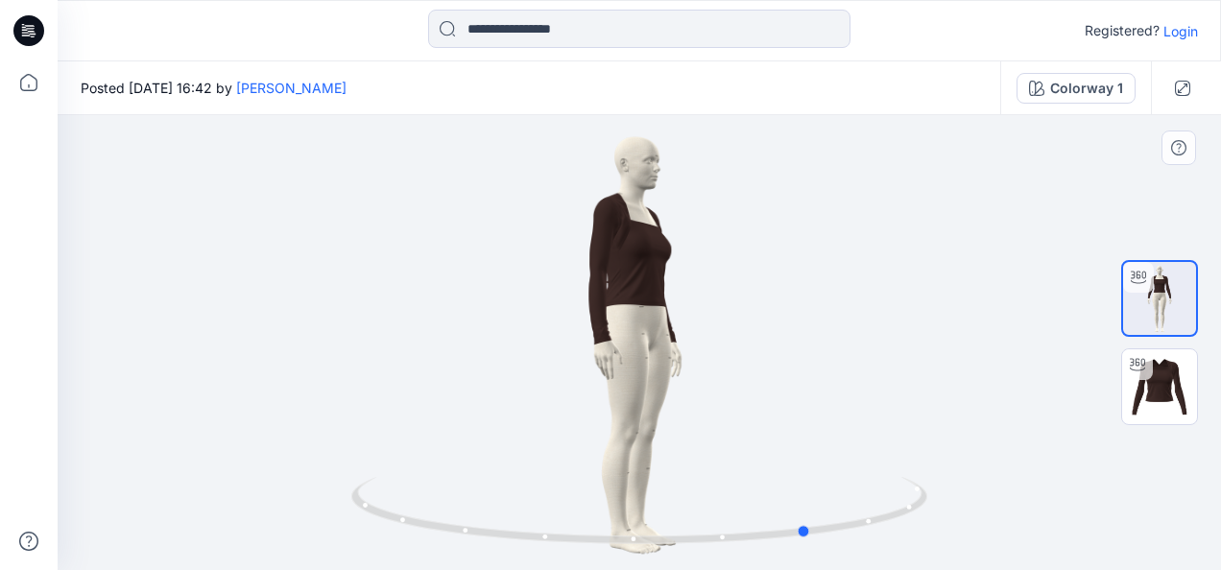
drag, startPoint x: 741, startPoint y: 336, endPoint x: 662, endPoint y: 344, distance: 79.1
click at [662, 344] on div at bounding box center [639, 342] width 1163 height 455
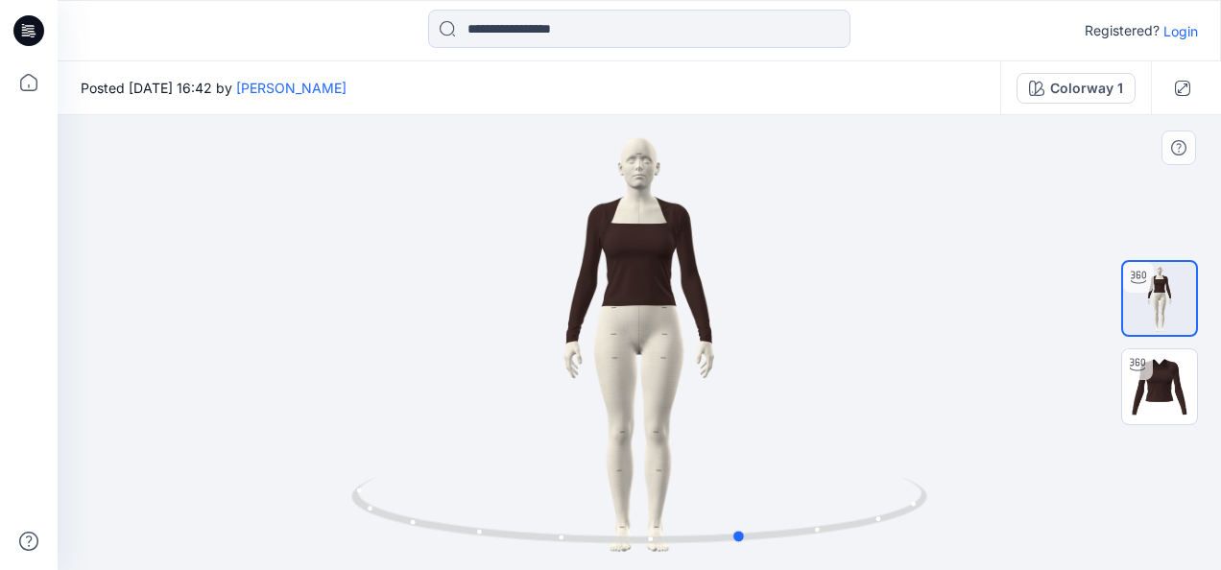
click at [643, 341] on div at bounding box center [639, 342] width 1163 height 455
